Goal: Task Accomplishment & Management: Manage account settings

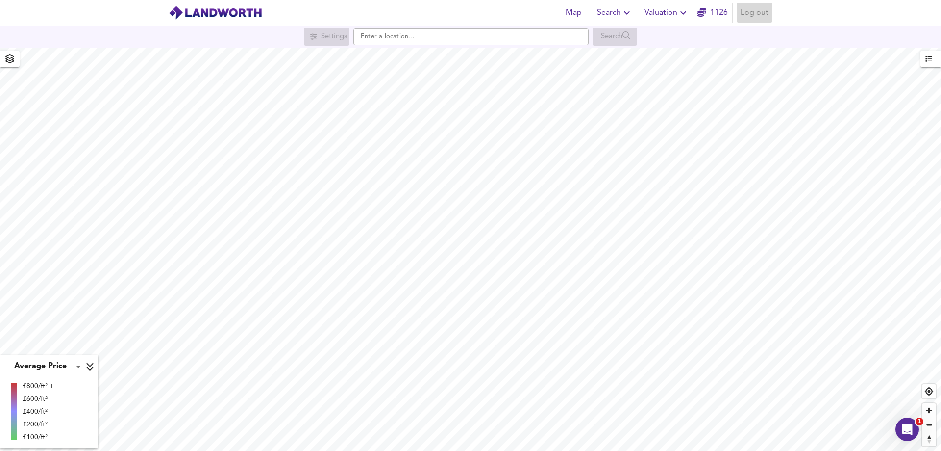
click at [755, 12] on span "Log out" at bounding box center [755, 13] width 28 height 14
click at [757, 10] on span "Log in" at bounding box center [757, 13] width 24 height 14
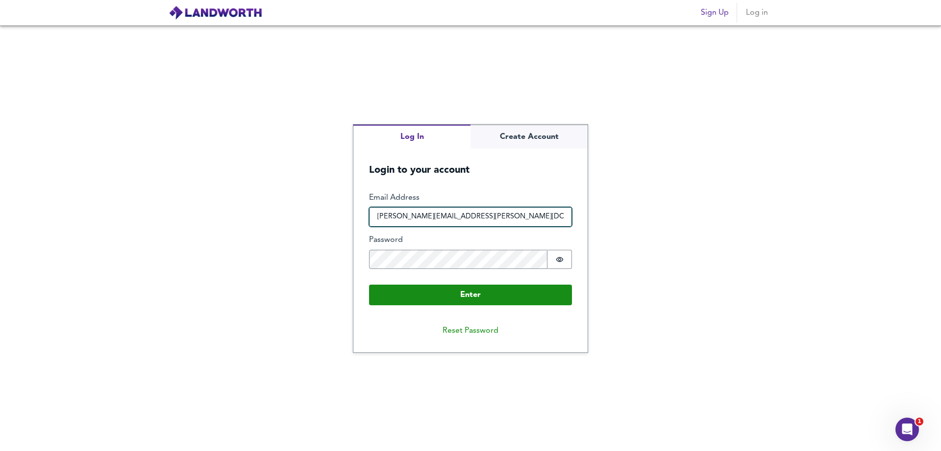
drag, startPoint x: 419, startPoint y: 220, endPoint x: 426, endPoint y: 226, distance: 8.7
click at [419, 220] on input "[PERSON_NAME][EMAIL_ADDRESS][PERSON_NAME][DOMAIN_NAME]" at bounding box center [470, 217] width 203 height 20
type input "richard.wilfan@goldentreefs.co.uk"
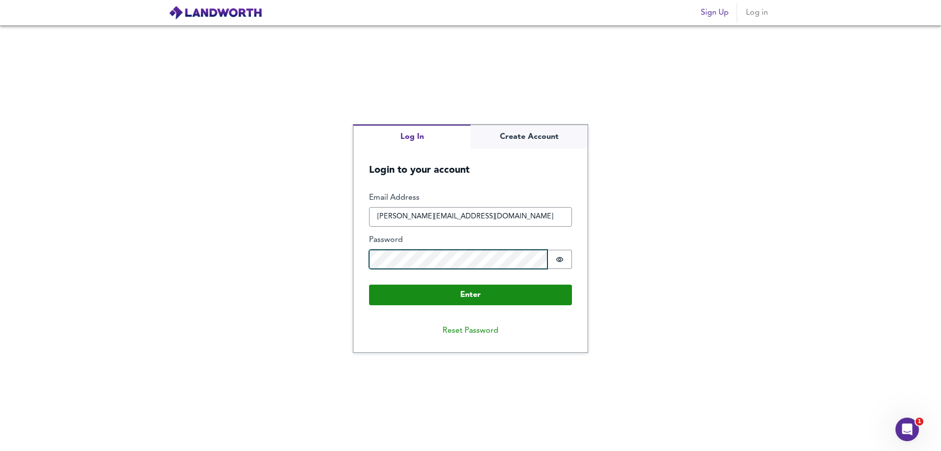
click at [223, 261] on div "Log In Create Account Login to your account Enter Email Address richard.wilfan@…" at bounding box center [470, 237] width 941 height 425
click at [724, 262] on div "Log In Create Account Login to your account Enter Email Address richard.wilfan@…" at bounding box center [470, 237] width 941 height 425
click at [468, 331] on button "Reset Password" at bounding box center [471, 331] width 72 height 20
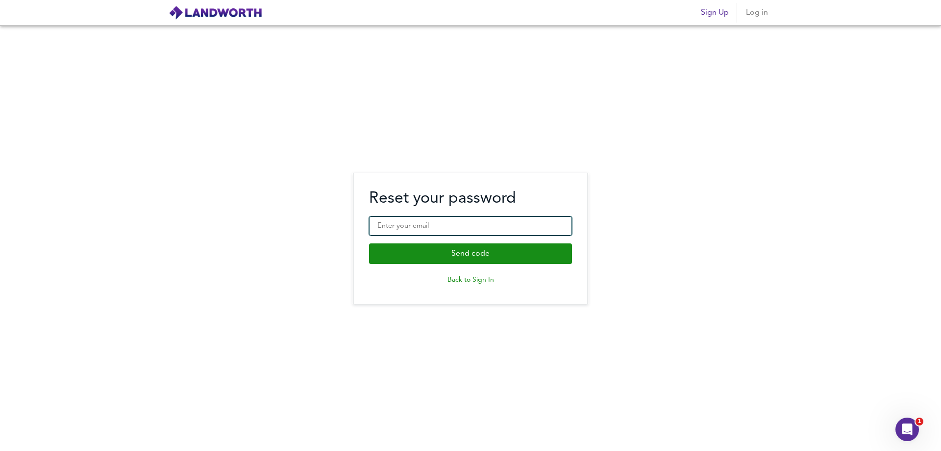
click at [452, 229] on input "Enter your email" at bounding box center [470, 226] width 203 height 20
type input "richard.wilfan@goldentreefs.co.uk"
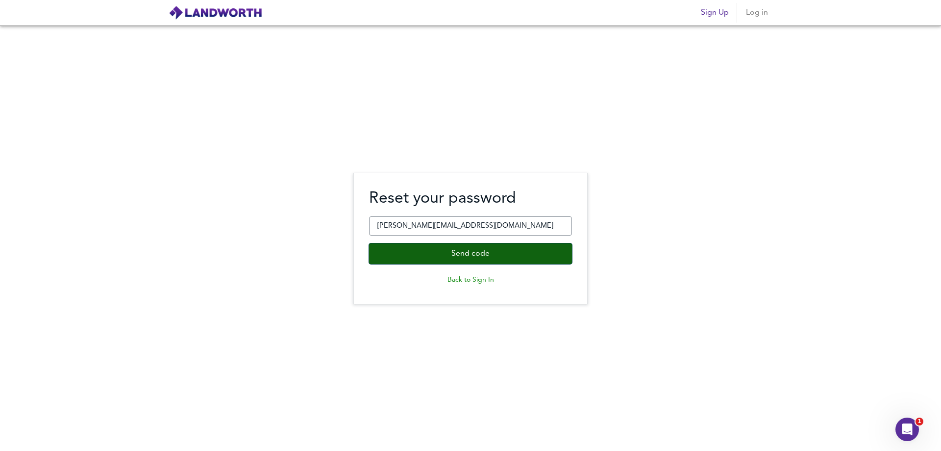
click at [467, 255] on button "Send code" at bounding box center [470, 253] width 203 height 21
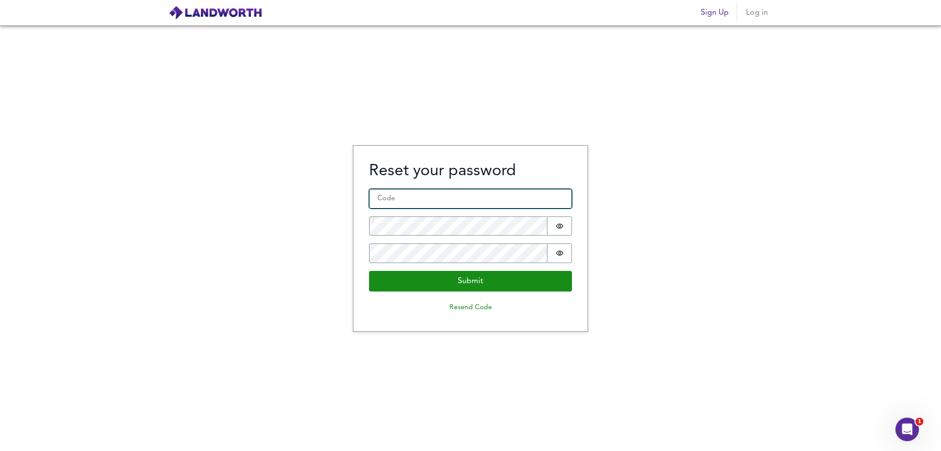
click at [395, 199] on input "Code *" at bounding box center [470, 199] width 203 height 20
paste input "550119"
type input "550119"
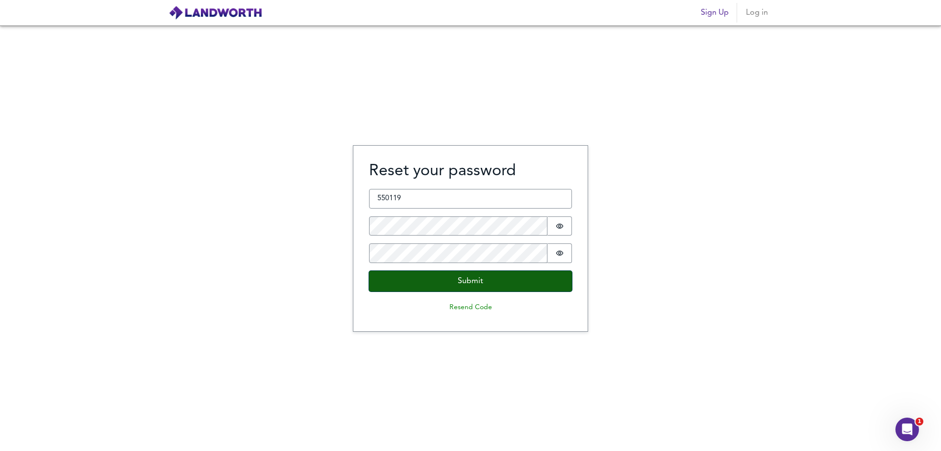
click at [398, 279] on button "Submit" at bounding box center [470, 281] width 203 height 21
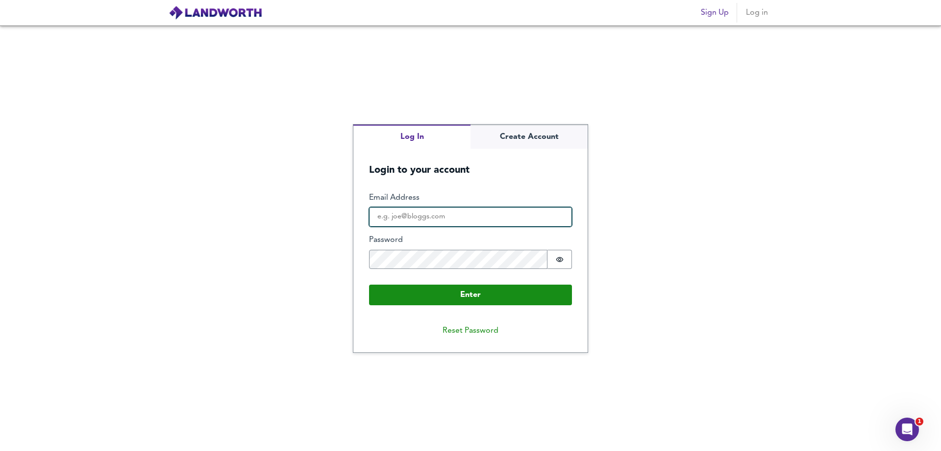
type input "[PERSON_NAME][EMAIL_ADDRESS][PERSON_NAME][DOMAIN_NAME]"
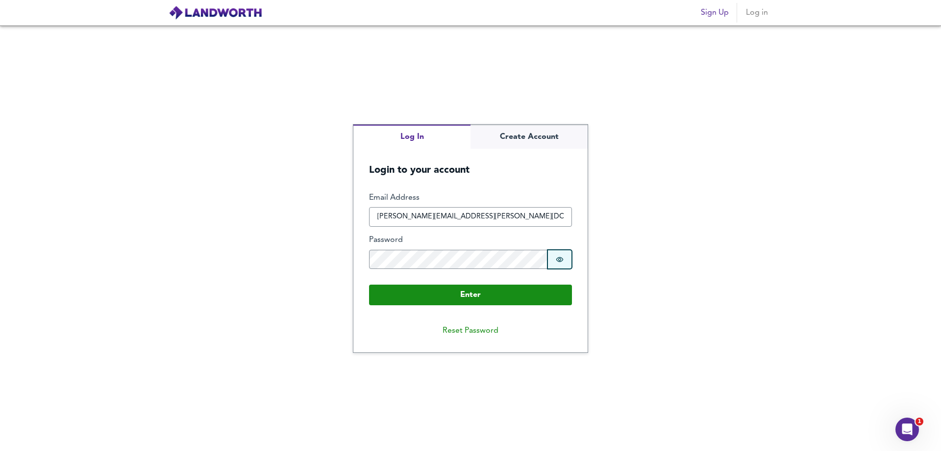
click at [553, 261] on button "Password is hidden" at bounding box center [560, 260] width 25 height 20
click at [553, 261] on button "Password is shown" at bounding box center [560, 260] width 25 height 20
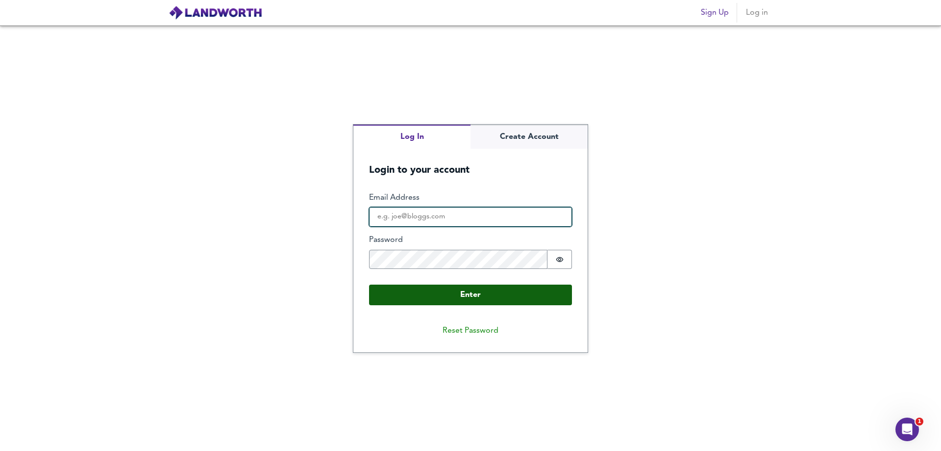
type input "[PERSON_NAME][EMAIL_ADDRESS][PERSON_NAME][DOMAIN_NAME]"
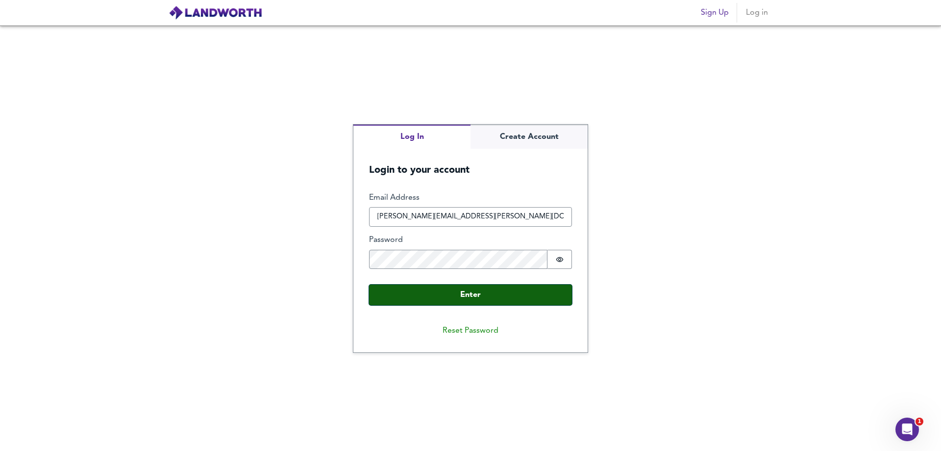
click at [448, 293] on button "Enter" at bounding box center [470, 294] width 203 height 21
